Goal: Transaction & Acquisition: Complete application form

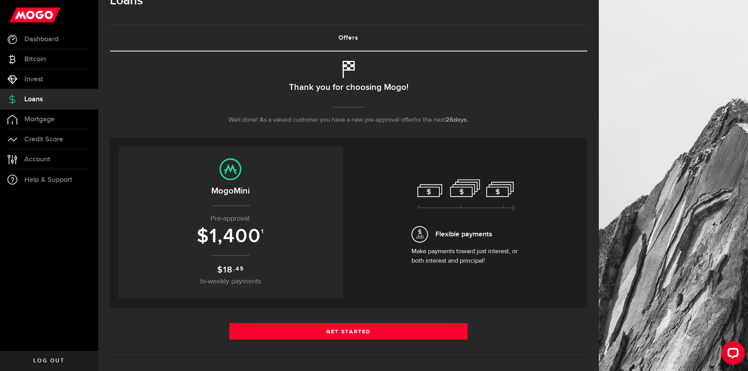
scroll to position [39, 0]
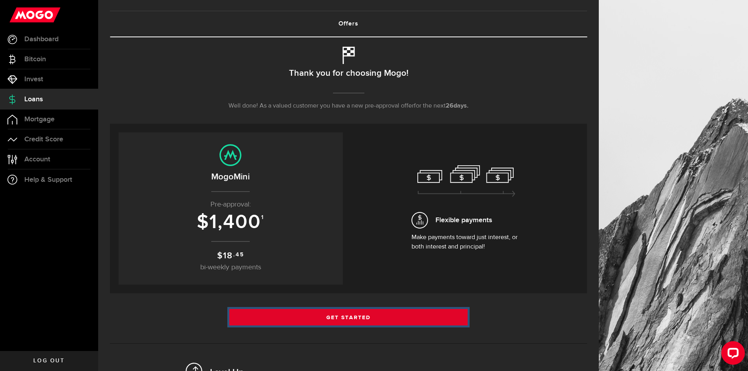
click at [346, 315] on link "Get Started" at bounding box center [348, 317] width 239 height 16
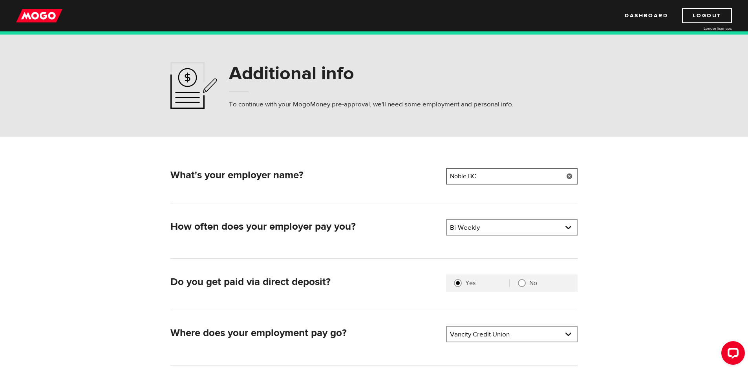
click at [486, 177] on input "Noble BC" at bounding box center [512, 176] width 132 height 16
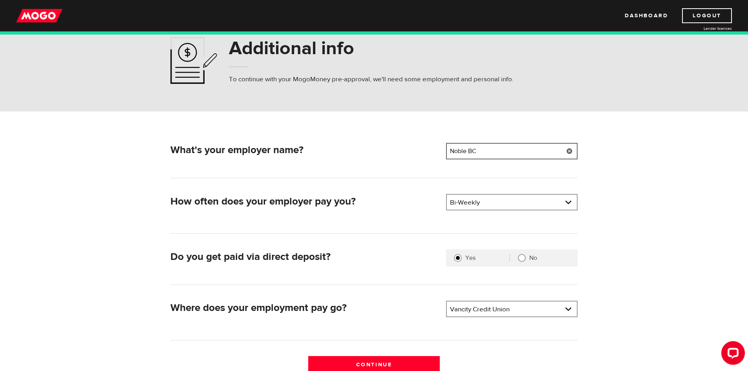
scroll to position [39, 0]
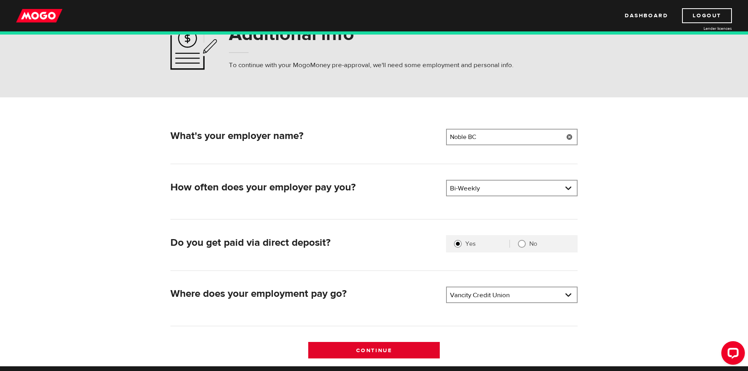
click at [368, 348] on input "Continue" at bounding box center [374, 350] width 132 height 16
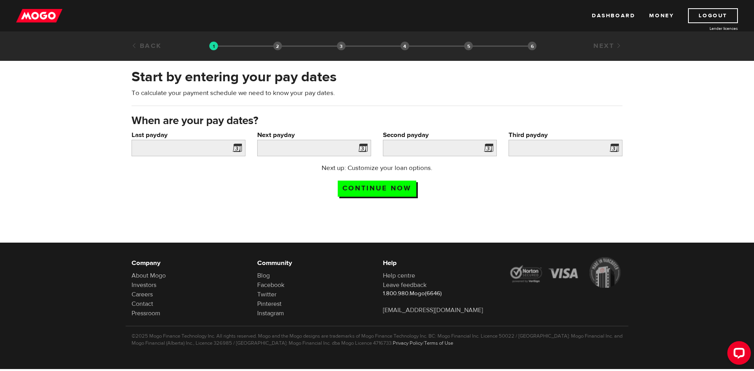
click at [238, 147] on span at bounding box center [236, 149] width 12 height 13
click at [195, 149] on input "Last payday" at bounding box center [189, 148] width 114 height 16
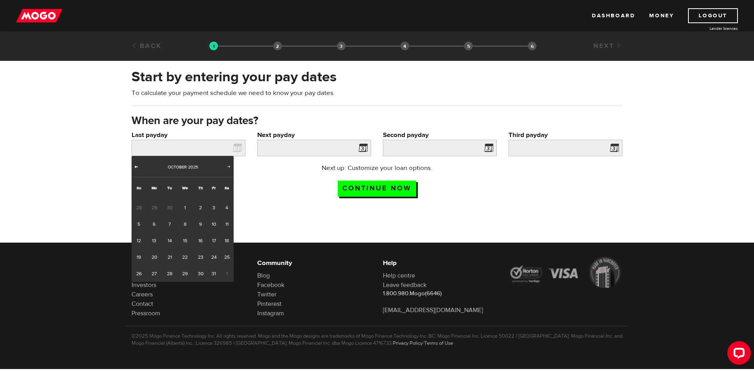
click at [138, 167] on span "Prev" at bounding box center [136, 166] width 6 height 6
click at [213, 256] on link "26" at bounding box center [214, 257] width 12 height 16
type input "2025/09/26"
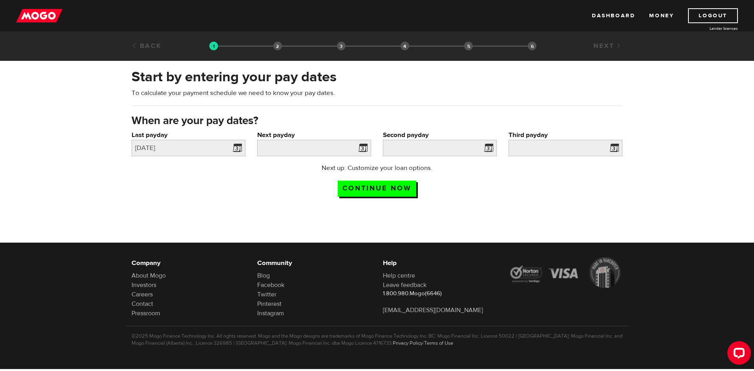
click at [362, 147] on span at bounding box center [361, 149] width 12 height 13
click at [367, 143] on span at bounding box center [361, 149] width 12 height 13
click at [355, 148] on input "Next payday" at bounding box center [314, 148] width 114 height 16
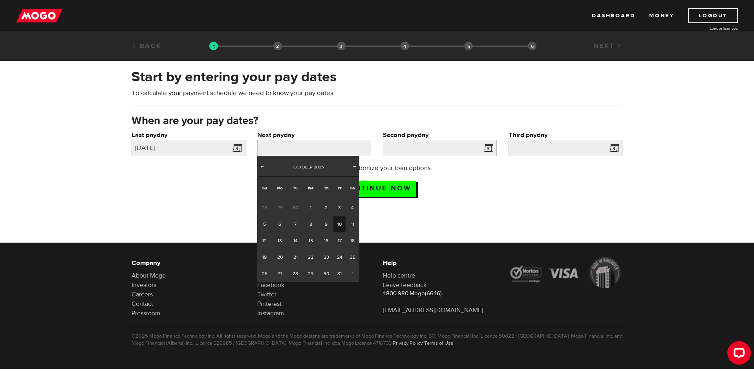
click at [341, 224] on link "10" at bounding box center [339, 224] width 12 height 16
type input "2025/10/10"
type input "2025/10/24"
type input "2025/11/7"
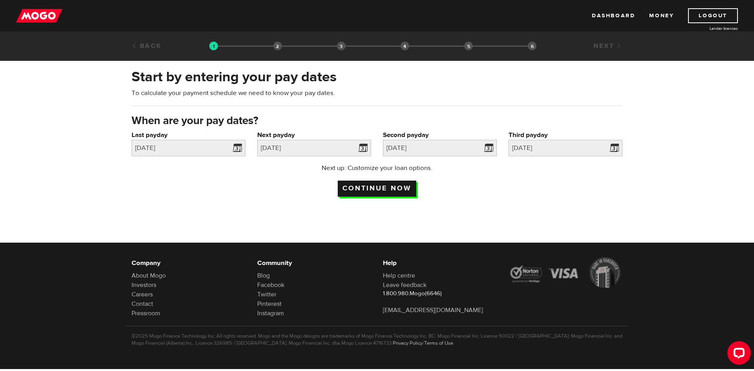
click at [379, 187] on input "Continue now" at bounding box center [377, 189] width 79 height 16
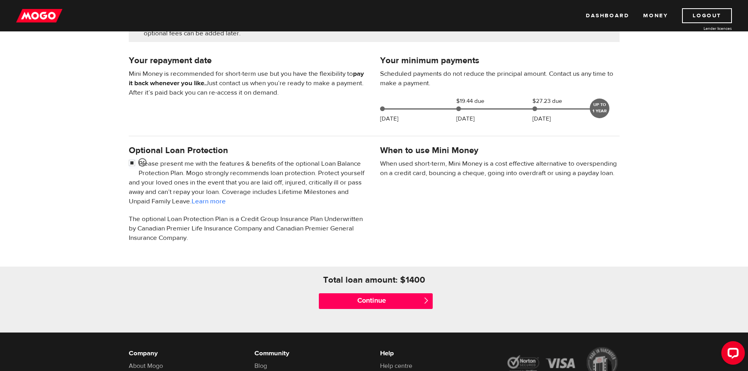
scroll to position [157, 0]
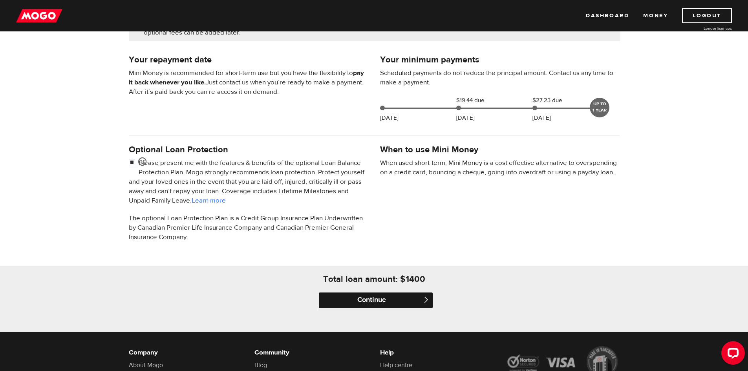
click at [381, 297] on input "Continue" at bounding box center [376, 301] width 114 height 16
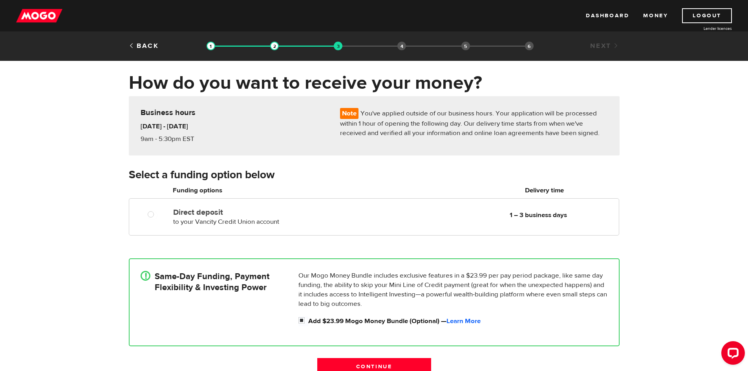
scroll to position [39, 0]
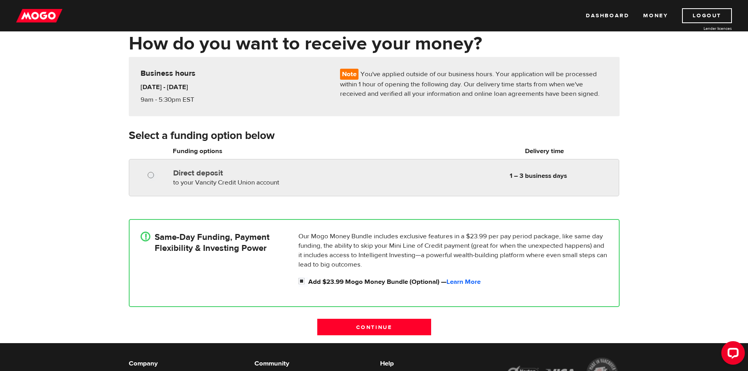
radio input "true"
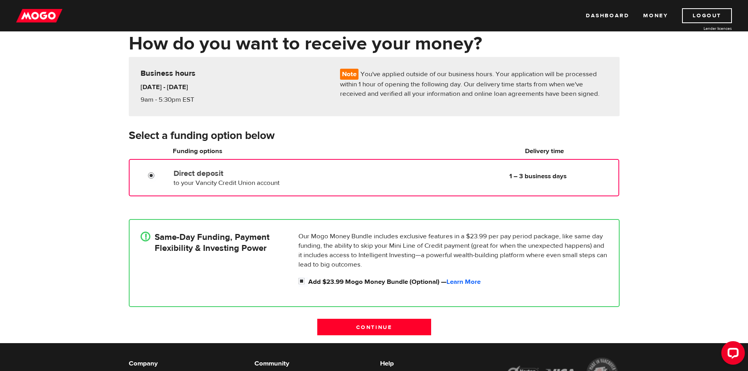
click at [151, 177] on input "Direct deposit" at bounding box center [153, 177] width 10 height 10
click at [374, 325] on input "Continue" at bounding box center [374, 327] width 114 height 16
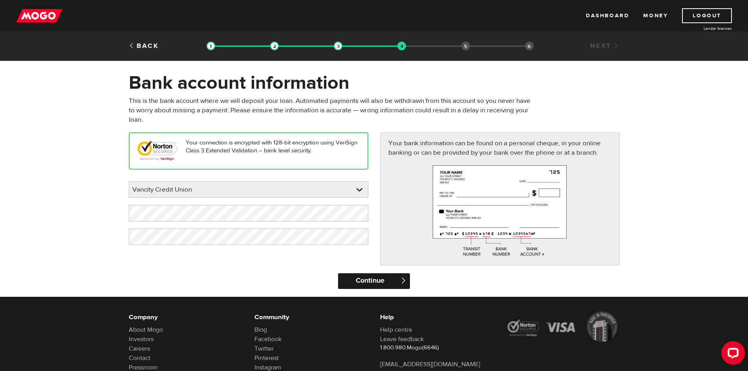
click at [369, 277] on input "Continue" at bounding box center [374, 281] width 72 height 16
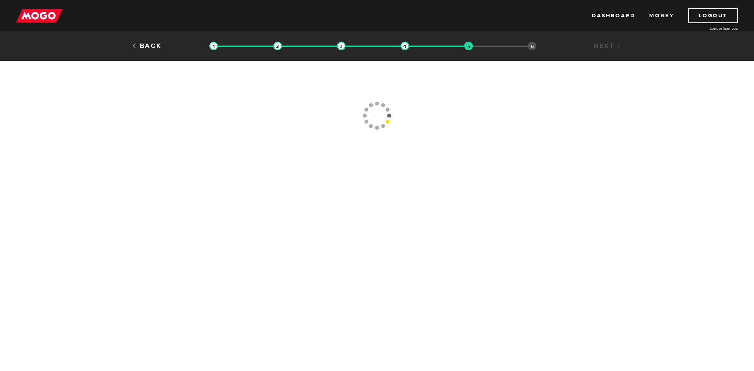
type input "[PHONE_NUMBER]"
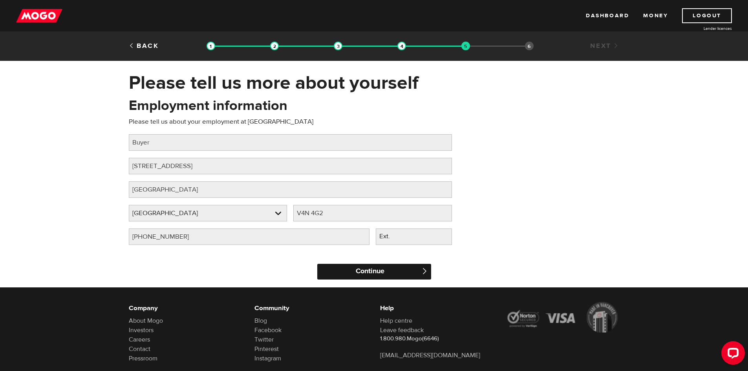
click at [370, 270] on input "Continue" at bounding box center [374, 272] width 114 height 16
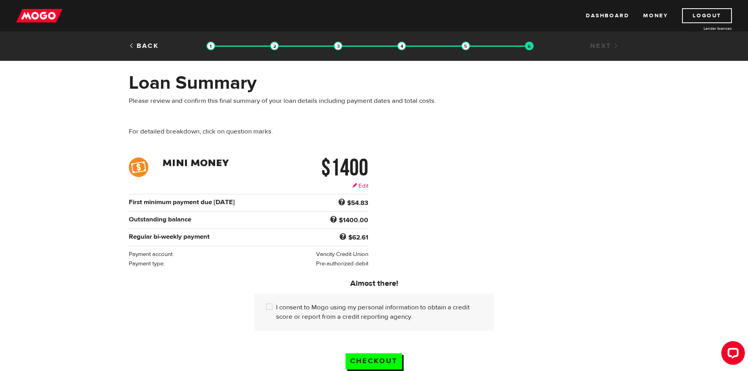
click at [365, 185] on link "Edit" at bounding box center [360, 186] width 16 height 8
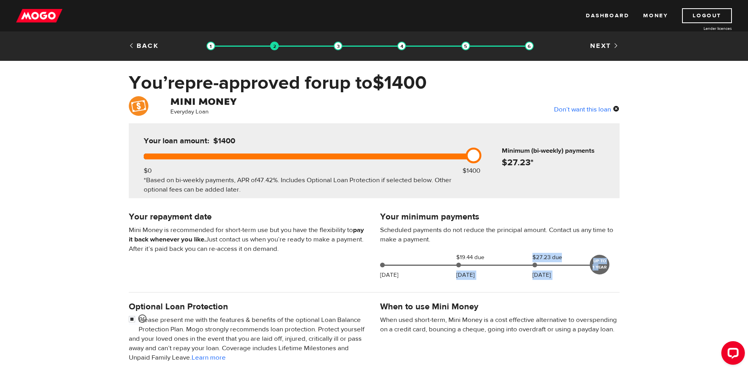
drag, startPoint x: 599, startPoint y: 269, endPoint x: 470, endPoint y: 269, distance: 129.2
click at [470, 269] on div "[DATE] $19.44 due [DATE] $27.23 due [DATE] UP TO 1 YEAR" at bounding box center [491, 264] width 229 height 22
click at [503, 286] on div at bounding box center [374, 292] width 503 height 16
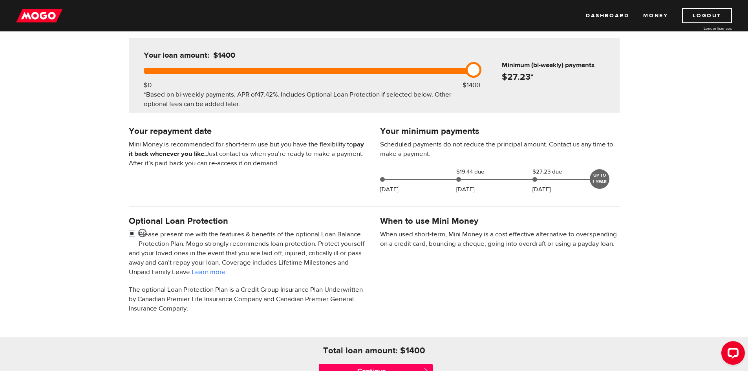
scroll to position [157, 0]
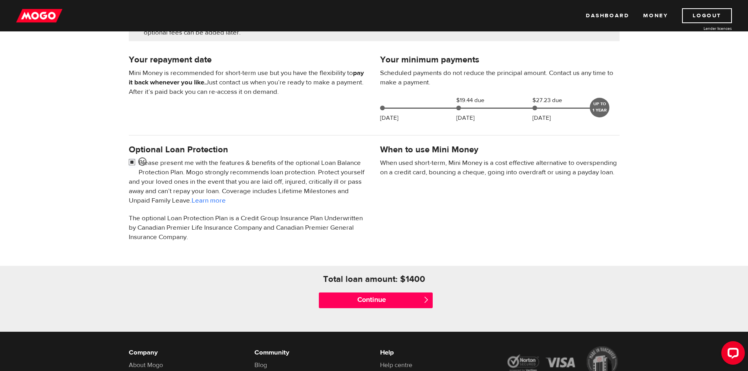
click at [133, 164] on input "checkbox" at bounding box center [134, 163] width 10 height 10
checkbox input "false"
click at [379, 303] on input "Continue" at bounding box center [376, 301] width 114 height 16
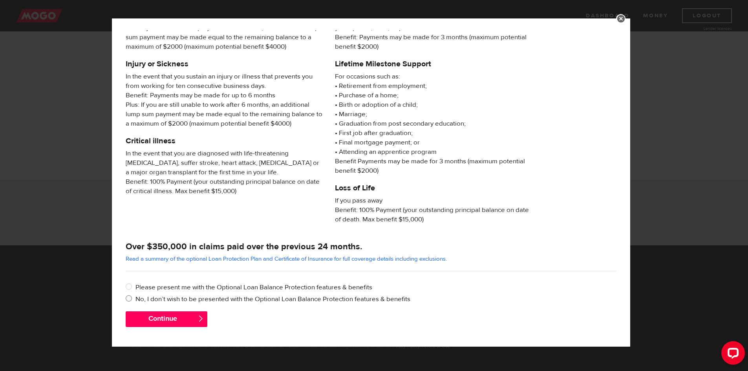
scroll to position [246, 0]
click at [128, 297] on input "No, I don’t wish to be presented with the Optional Loan Balance Protection feat…" at bounding box center [131, 300] width 10 height 10
radio input "true"
click at [166, 315] on button "Continue" at bounding box center [167, 319] width 82 height 16
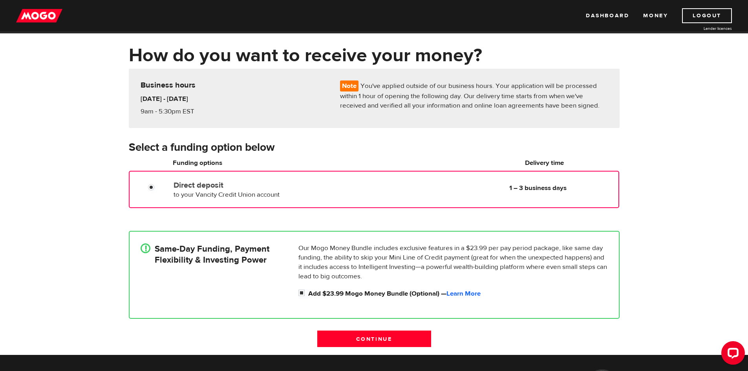
scroll to position [39, 0]
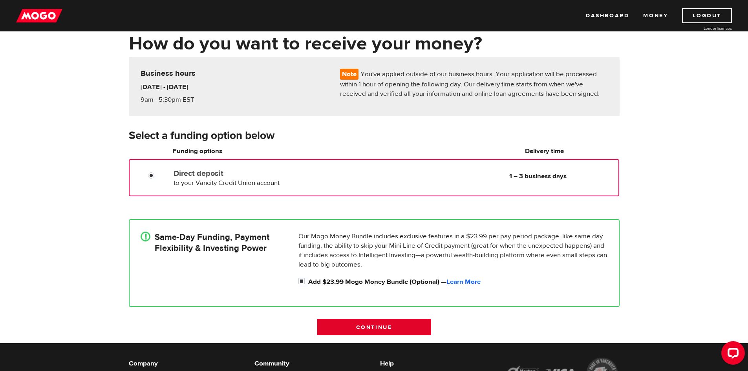
click at [369, 330] on input "Continue" at bounding box center [374, 327] width 114 height 16
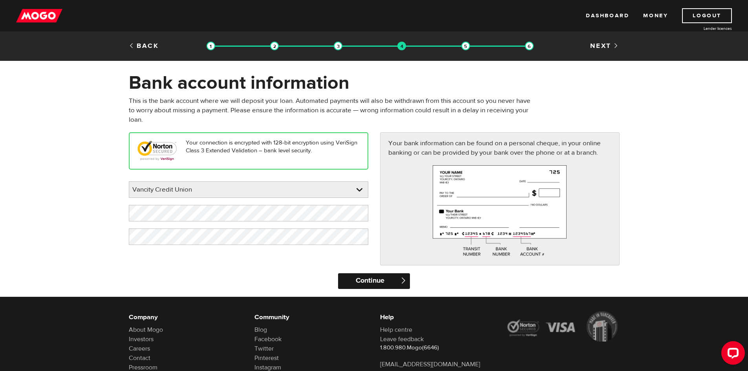
click at [383, 280] on input "Continue" at bounding box center [374, 281] width 72 height 16
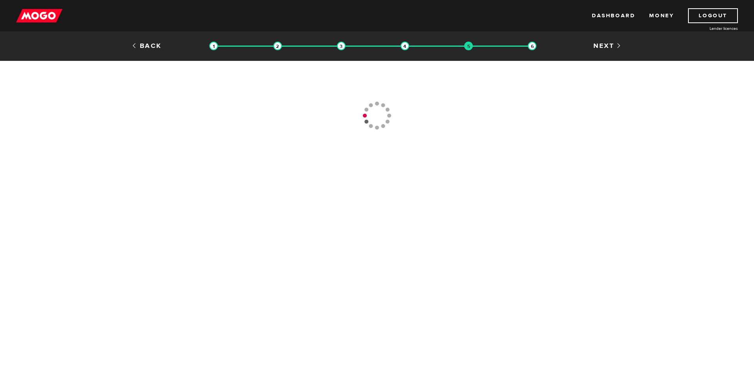
type input "[PHONE_NUMBER]"
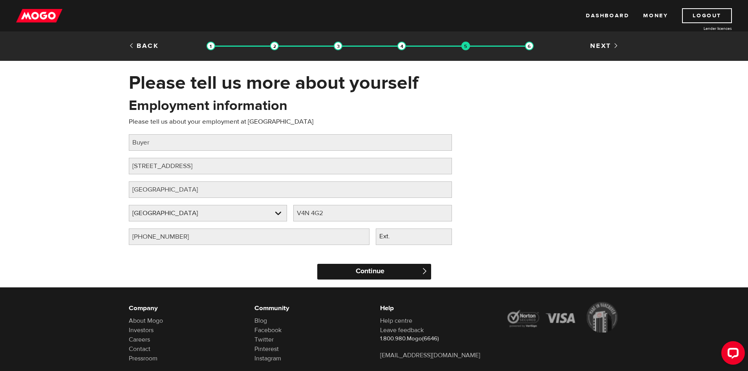
click at [390, 277] on input "Continue" at bounding box center [374, 272] width 114 height 16
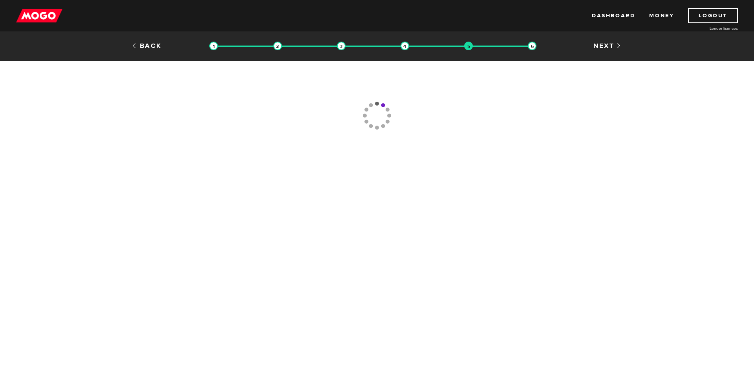
type input "[PHONE_NUMBER]"
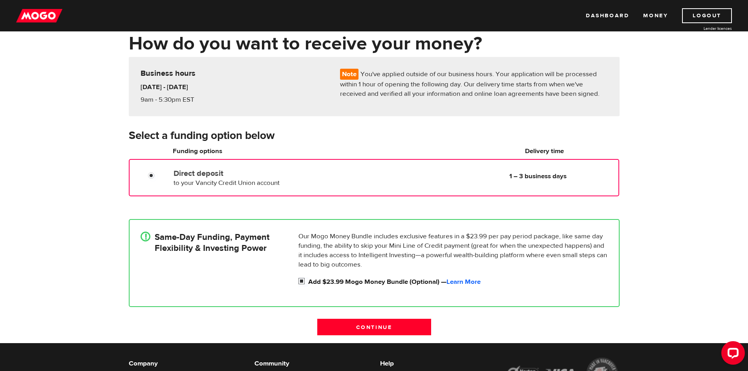
click at [301, 281] on input "Add $23.99 Mogo Money Bundle (Optional) — Learn More" at bounding box center [304, 282] width 10 height 10
checkbox input "false"
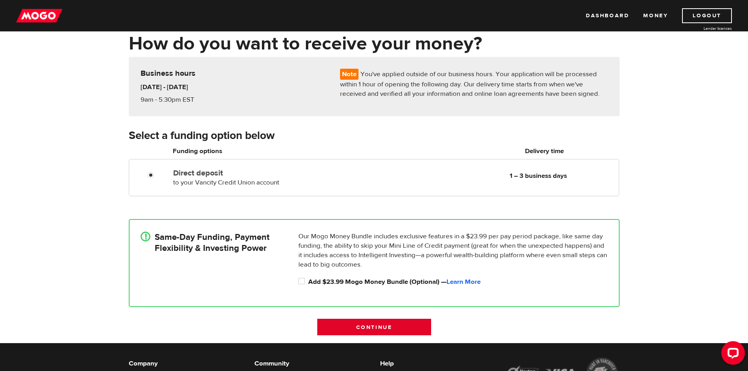
click at [392, 328] on input "Continue" at bounding box center [374, 327] width 114 height 16
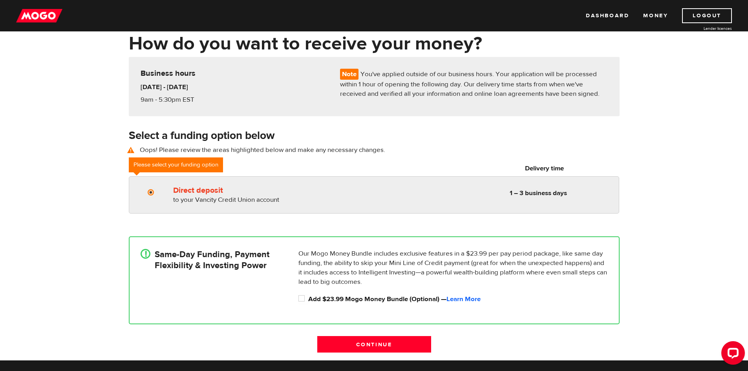
radio input "true"
click at [150, 193] on input "Direct deposit" at bounding box center [153, 194] width 10 height 10
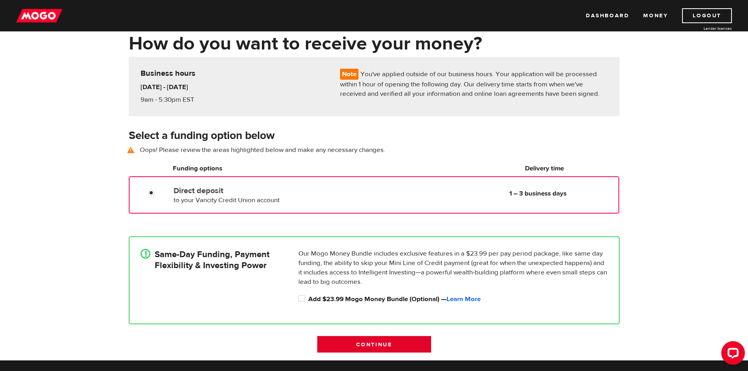
click at [386, 339] on input "Continue" at bounding box center [374, 344] width 114 height 16
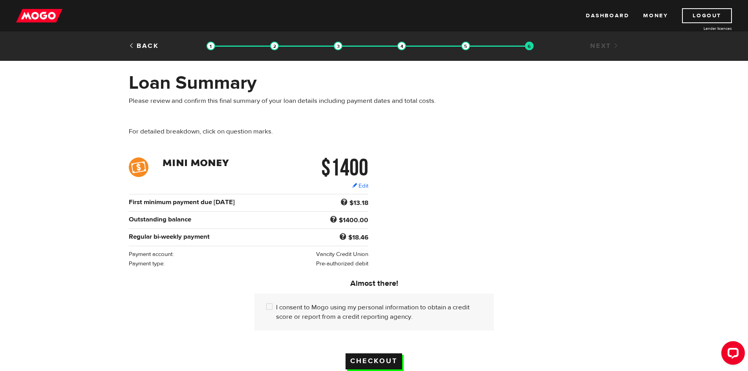
click at [383, 360] on input "Checkout" at bounding box center [374, 361] width 57 height 16
click at [269, 306] on input "I consent to Mogo using my personal information to obtain a credit score or rep…" at bounding box center [271, 308] width 10 height 10
checkbox input "true"
click at [370, 362] on input "Checkout" at bounding box center [374, 361] width 57 height 16
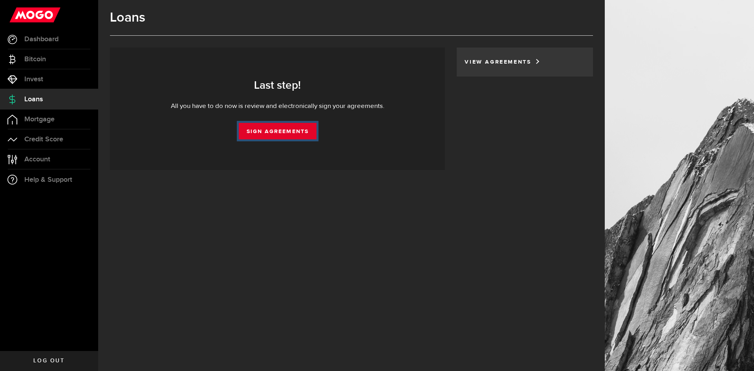
click at [292, 132] on link "Sign Agreements" at bounding box center [278, 131] width 78 height 16
